Goal: Task Accomplishment & Management: Manage account settings

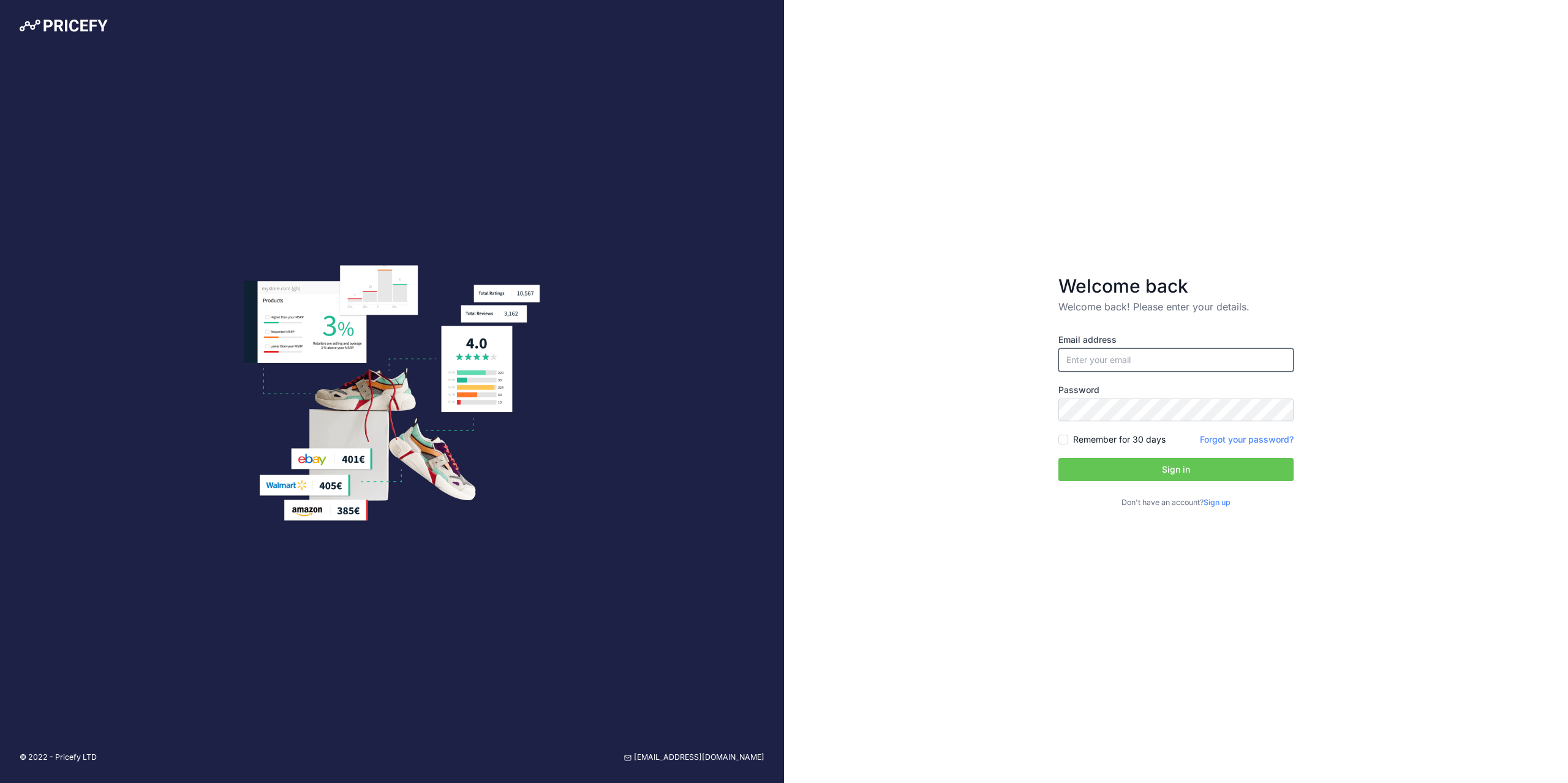
click at [1121, 357] on input "email" at bounding box center [1176, 360] width 235 height 23
type input "[PERSON_NAME][EMAIL_ADDRESS][DOMAIN_NAME]"
click at [1154, 474] on button "Sign in" at bounding box center [1176, 470] width 235 height 23
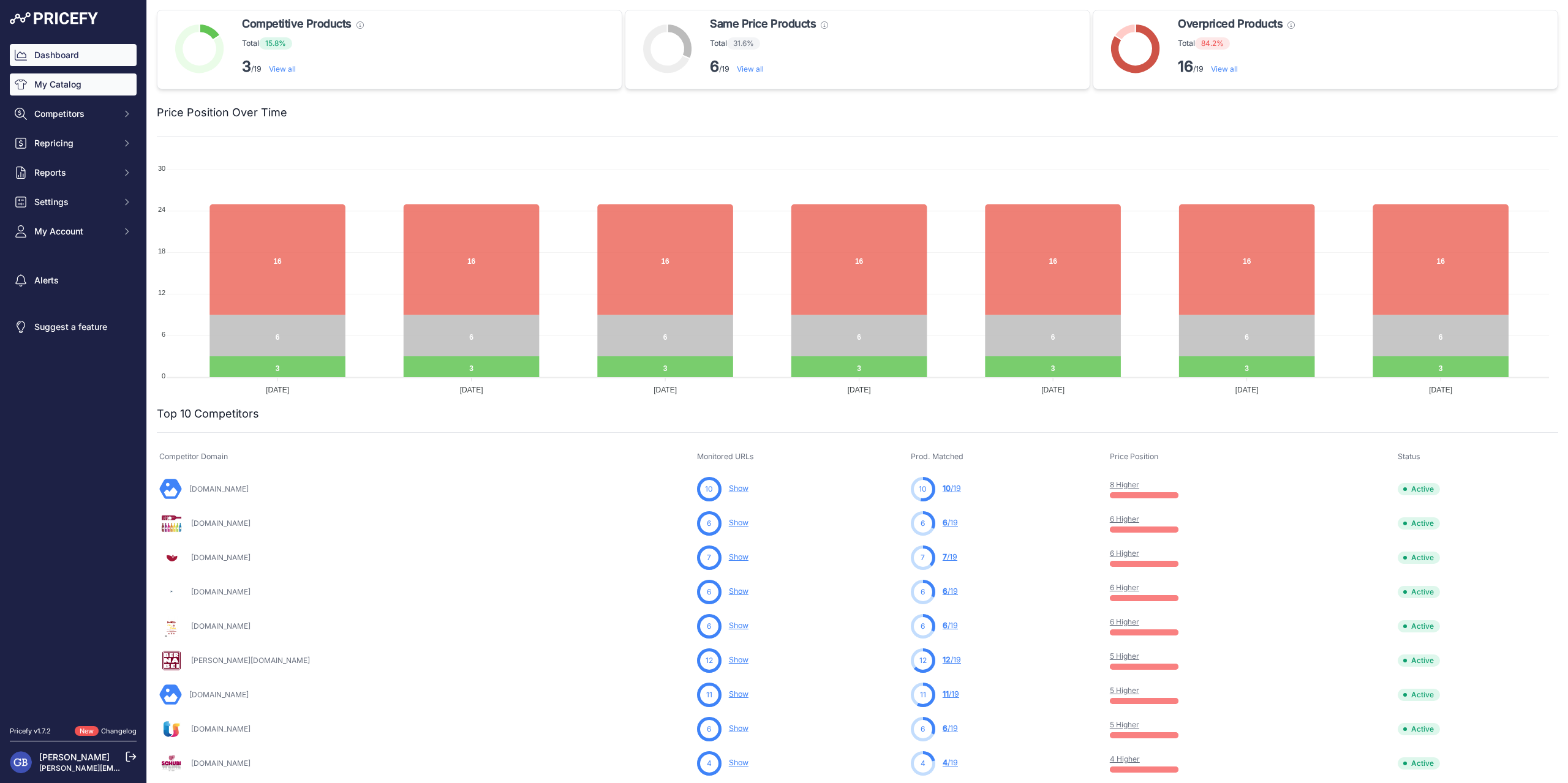
click at [56, 91] on link "My Catalog" at bounding box center [73, 85] width 127 height 22
